Goal: Task Accomplishment & Management: Complete application form

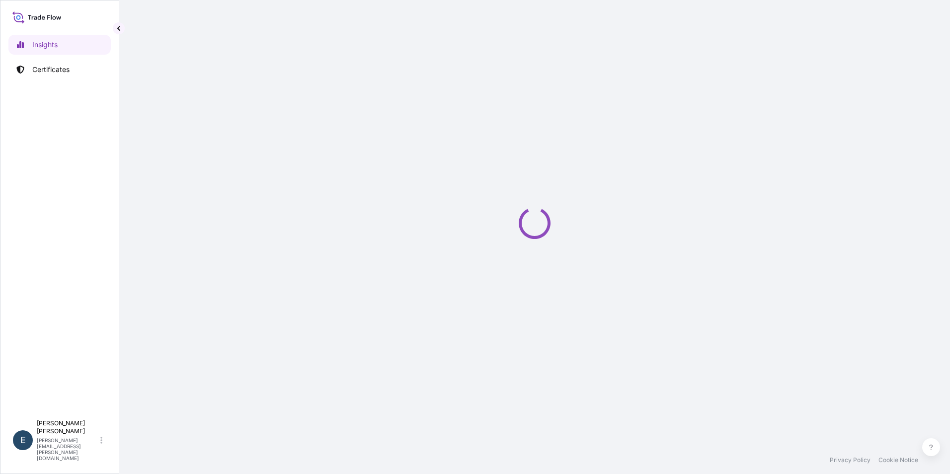
select select "2025"
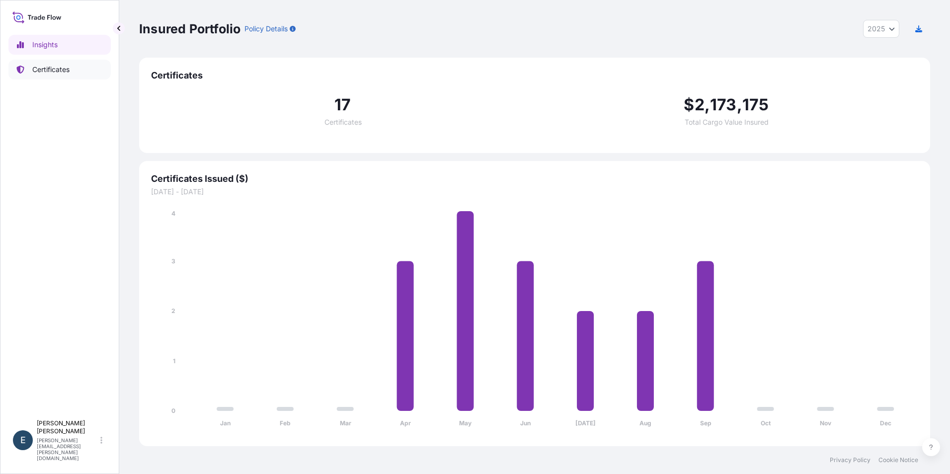
click at [56, 65] on p "Certificates" at bounding box center [50, 70] width 37 height 10
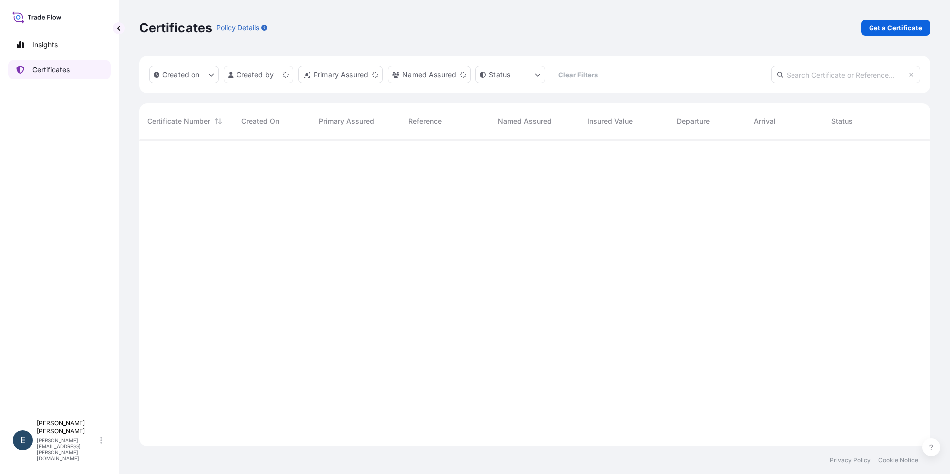
scroll to position [305, 783]
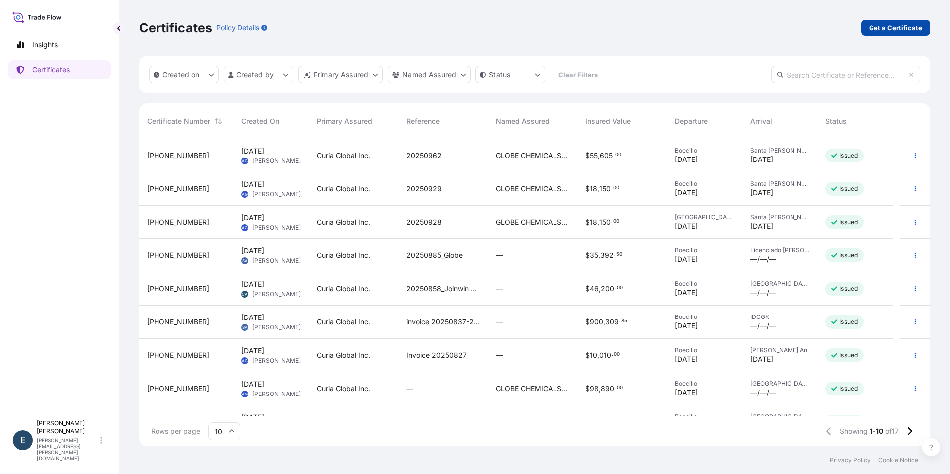
click at [882, 24] on p "Get a Certificate" at bounding box center [895, 28] width 53 height 10
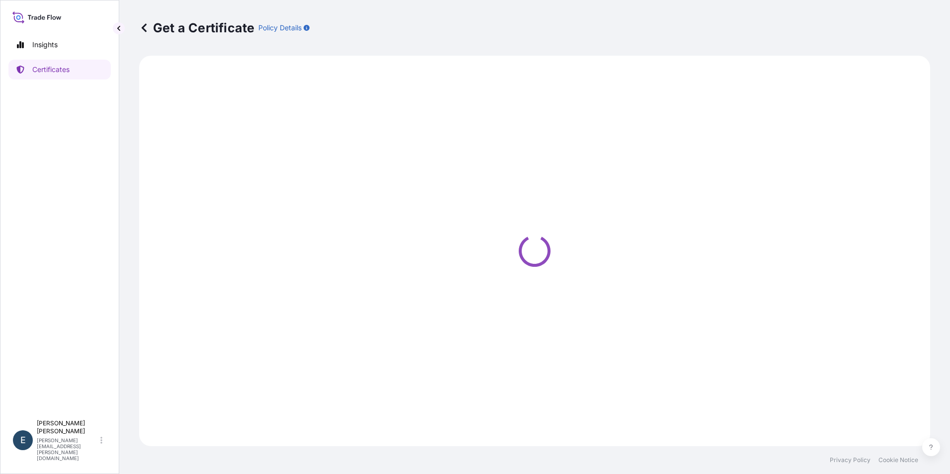
select select "Ocean Vessel"
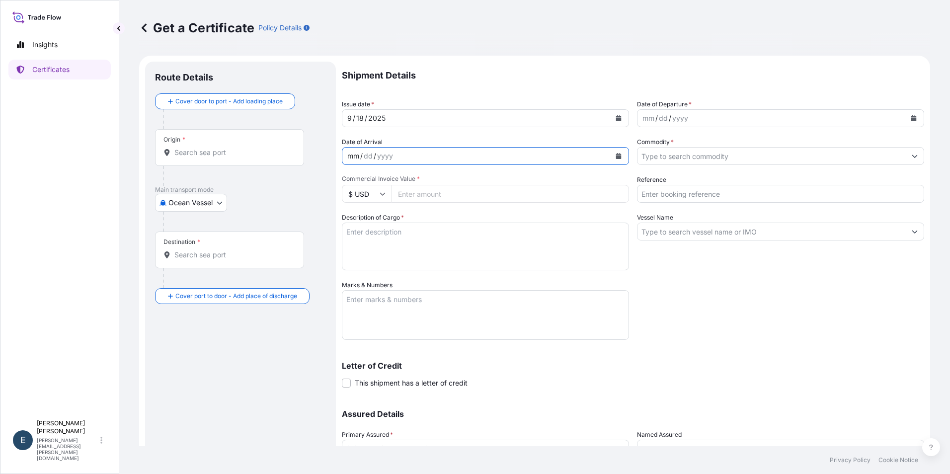
click at [440, 156] on div "mm / dd / yyyy" at bounding box center [476, 156] width 268 height 18
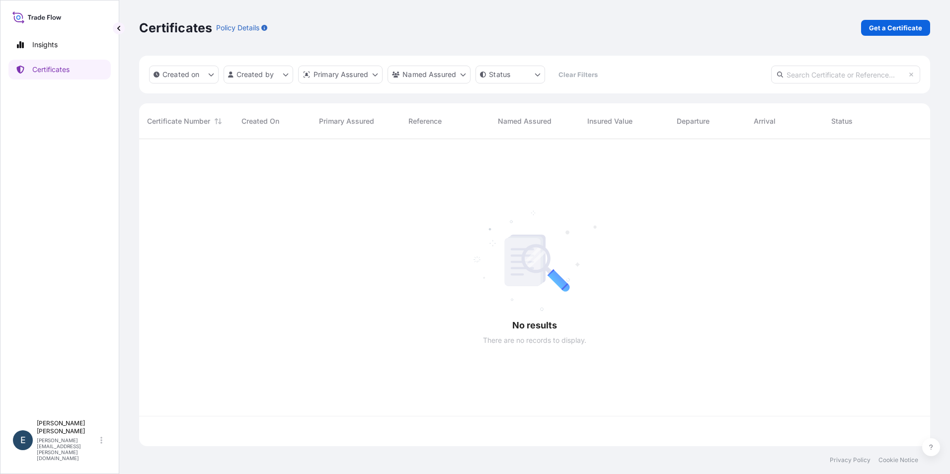
scroll to position [305, 783]
select select "2025"
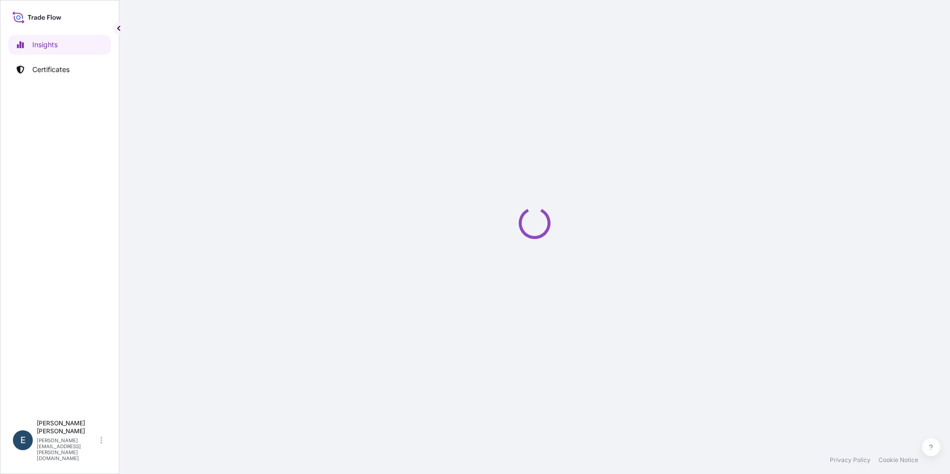
select select "2025"
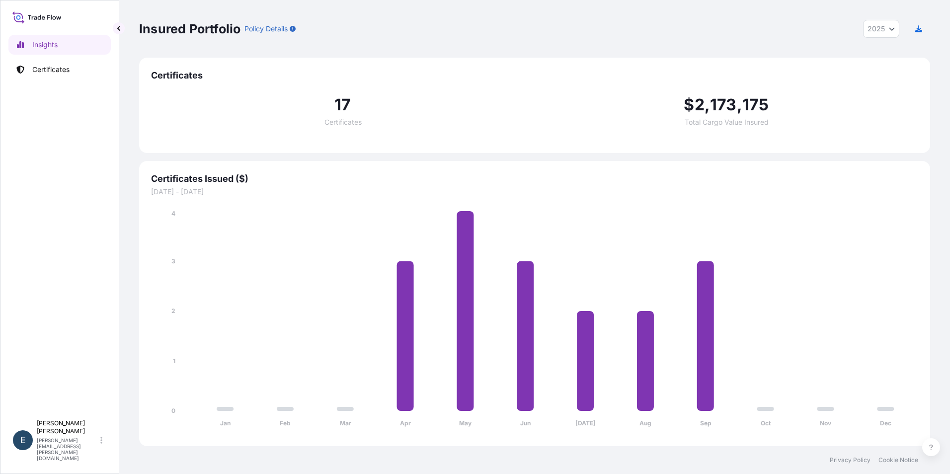
click at [894, 0] on div "Insured Portfolio Policy Details 2025 2025 2024 2023 2022" at bounding box center [534, 29] width 791 height 58
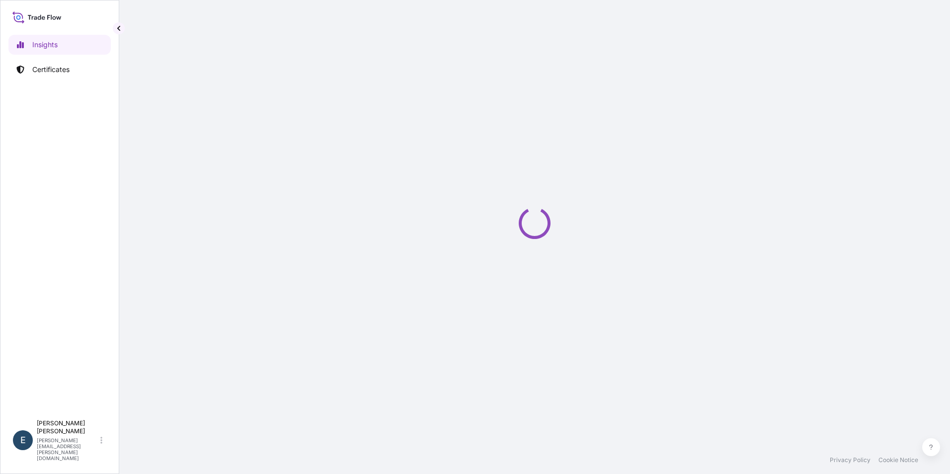
select select "2025"
